Goal: Find specific page/section: Find specific page/section

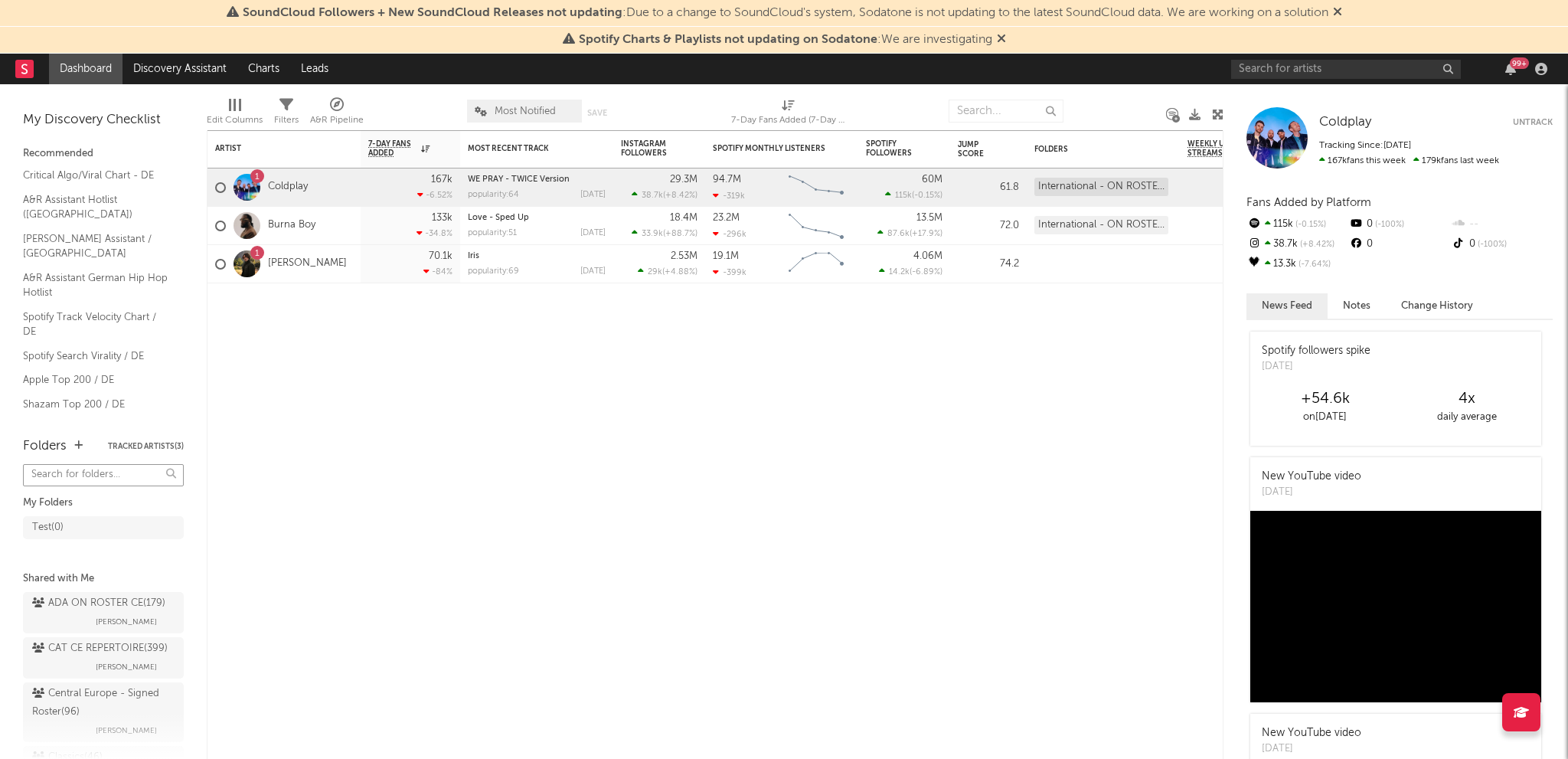
click at [87, 483] on input "text" at bounding box center [104, 474] width 161 height 22
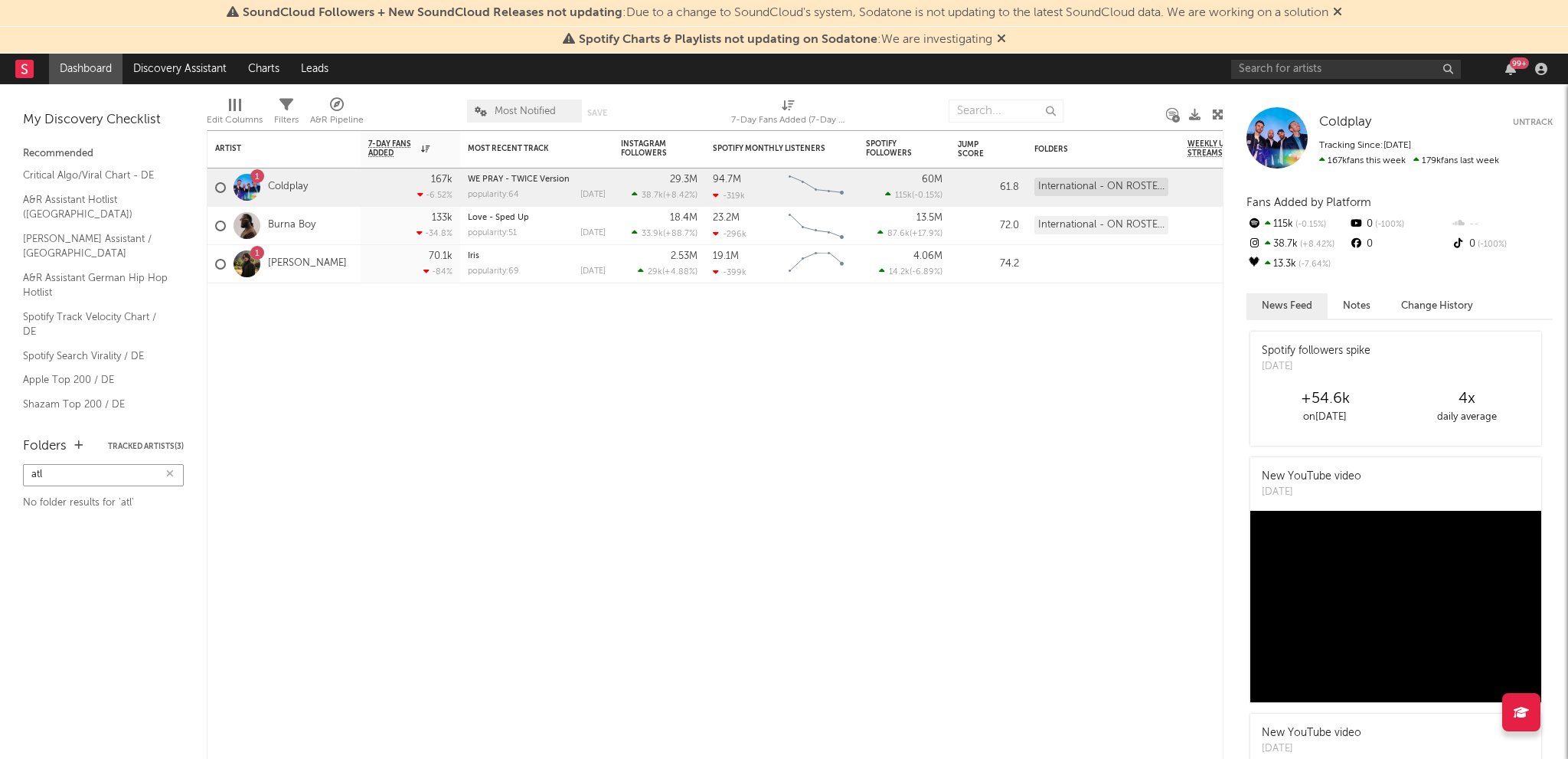
type input "atla"
click at [172, 472] on icon "button" at bounding box center [170, 473] width 8 height 10
